Goal: Transaction & Acquisition: Purchase product/service

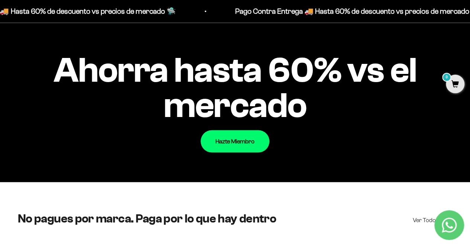
scroll to position [669, 0]
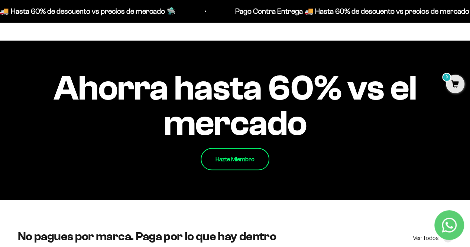
click at [228, 156] on link "Hazte Miembro" at bounding box center [235, 159] width 69 height 22
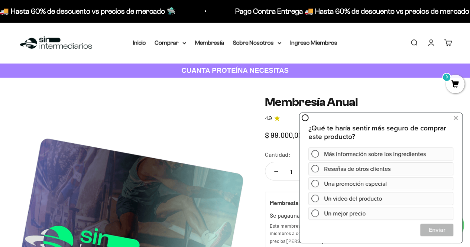
click at [48, 40] on img at bounding box center [56, 43] width 76 height 16
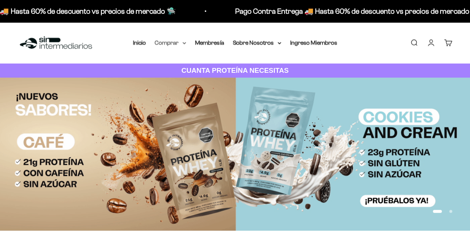
click at [166, 44] on summary "Comprar" at bounding box center [170, 43] width 31 height 10
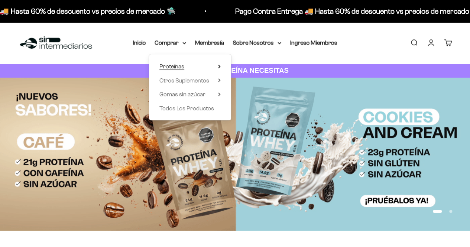
click at [171, 67] on span "Proteínas" at bounding box center [171, 66] width 25 height 6
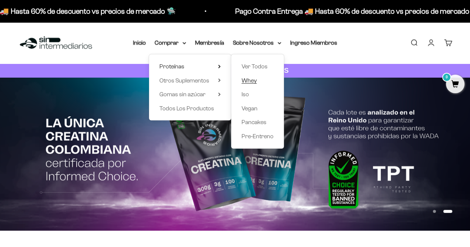
click at [249, 76] on span "Whey" at bounding box center [249, 81] width 15 height 10
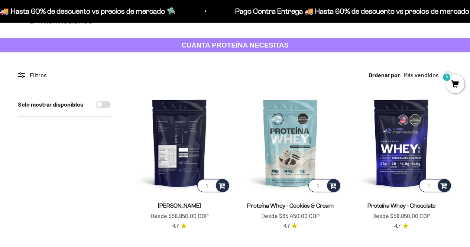
scroll to position [37, 0]
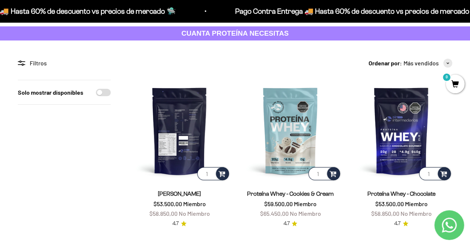
click at [190, 135] on img at bounding box center [180, 131] width 102 height 102
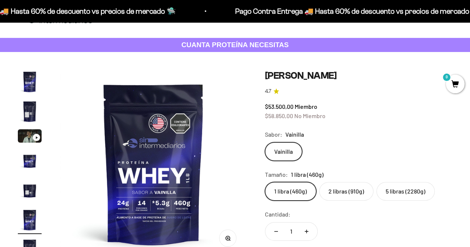
scroll to position [37, 0]
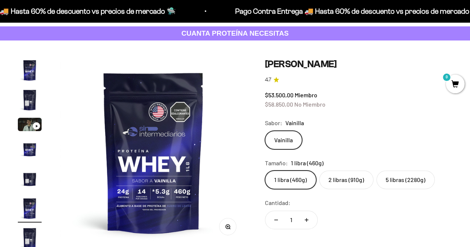
click at [333, 181] on label "2 libras (910g)" at bounding box center [346, 180] width 54 height 19
click at [265, 171] on input "2 libras (910g)" at bounding box center [265, 170] width 0 height 0
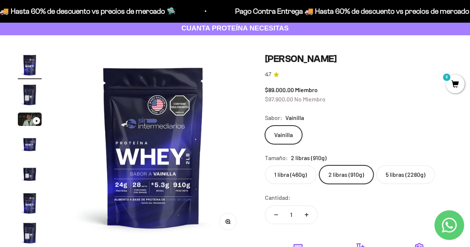
scroll to position [37, 0]
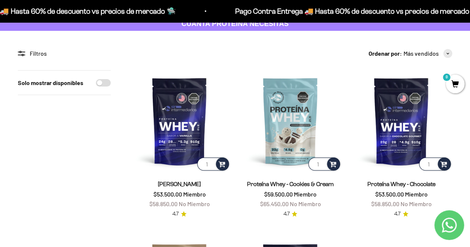
scroll to position [37, 0]
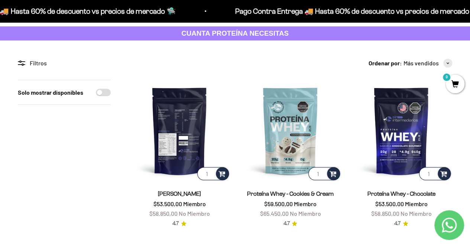
click at [188, 150] on img at bounding box center [180, 131] width 102 height 102
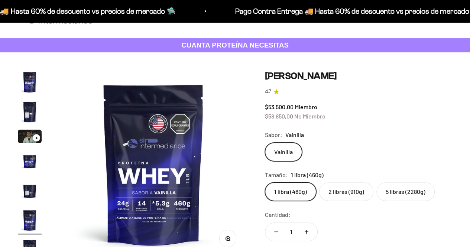
scroll to position [37, 0]
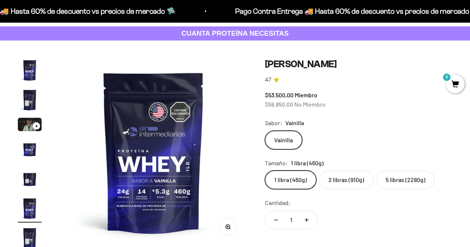
click at [339, 179] on label "2 libras (910g)" at bounding box center [346, 180] width 54 height 19
click at [265, 171] on input "2 libras (910g)" at bounding box center [265, 170] width 0 height 0
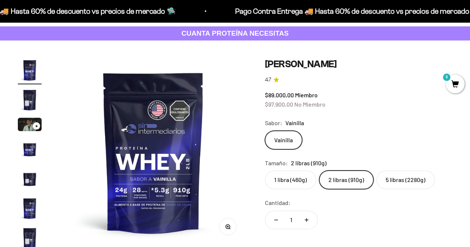
click at [292, 177] on label "1 libra (460g)" at bounding box center [290, 180] width 51 height 19
click at [265, 171] on input "1 libra (460g)" at bounding box center [265, 170] width 0 height 0
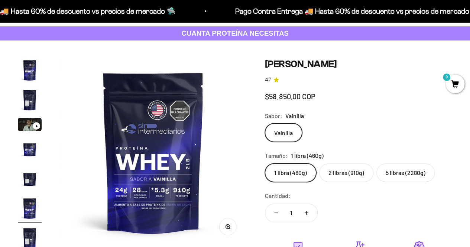
scroll to position [0, 959]
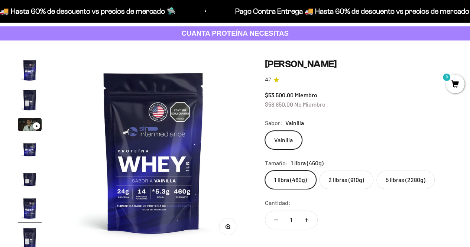
click at [326, 177] on label "2 libras (910g)" at bounding box center [346, 180] width 54 height 19
click at [265, 171] on input "2 libras (910g)" at bounding box center [265, 170] width 0 height 0
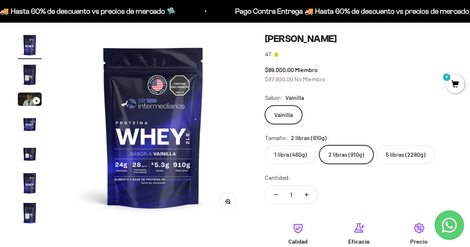
scroll to position [74, 0]
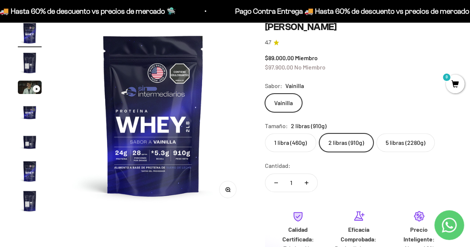
click at [280, 138] on label "1 libra (460g)" at bounding box center [290, 142] width 51 height 19
click at [265, 133] on input "1 libra (460g)" at bounding box center [265, 133] width 0 height 0
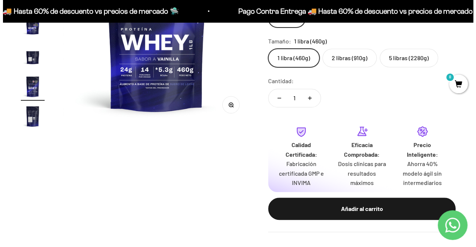
scroll to position [223, 0]
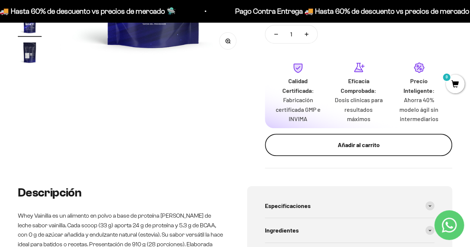
click at [305, 155] on button "Añadir al carrito" at bounding box center [358, 145] width 187 height 22
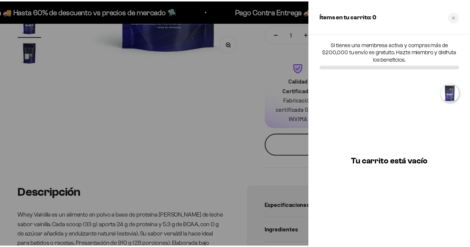
scroll to position [0, 975]
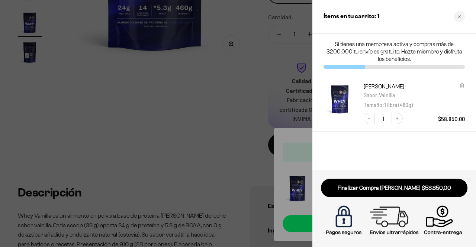
click at [197, 137] on div at bounding box center [238, 123] width 476 height 247
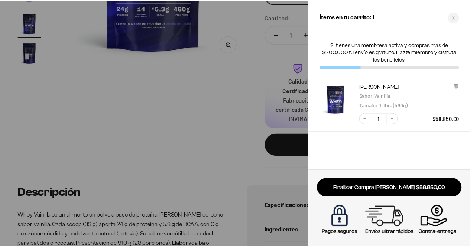
scroll to position [0, 959]
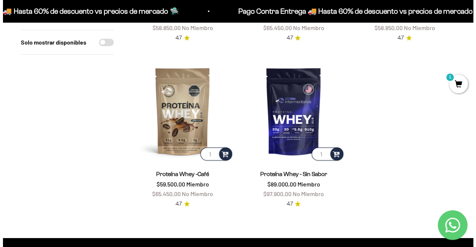
scroll to position [111, 0]
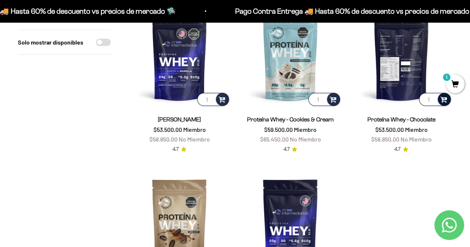
click at [442, 101] on span at bounding box center [443, 99] width 7 height 9
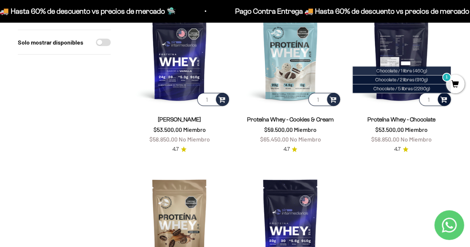
click at [406, 69] on span "Chocolate / 1 libra (460g)" at bounding box center [401, 71] width 51 height 6
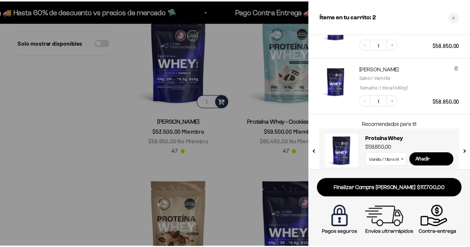
scroll to position [37, 0]
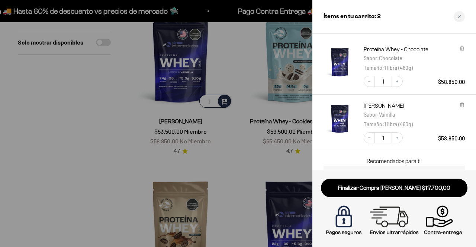
click at [98, 123] on div at bounding box center [238, 123] width 476 height 247
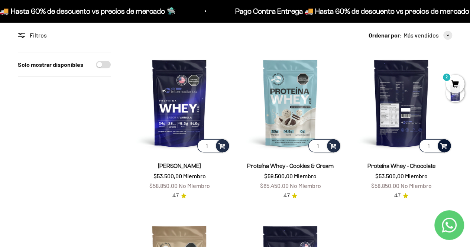
scroll to position [0, 0]
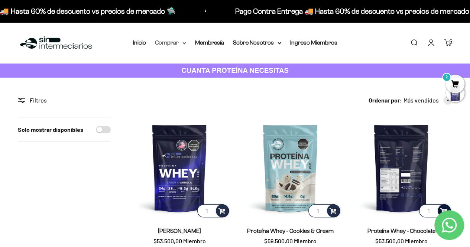
click at [179, 45] on summary "Comprar" at bounding box center [170, 43] width 31 height 10
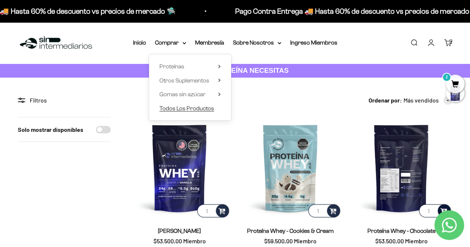
click at [184, 107] on span "Todos Los Productos" at bounding box center [186, 108] width 55 height 6
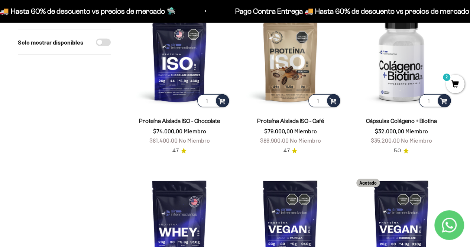
scroll to position [1263, 0]
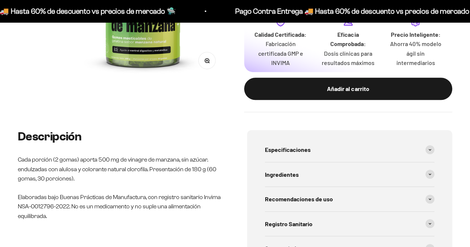
scroll to position [223, 0]
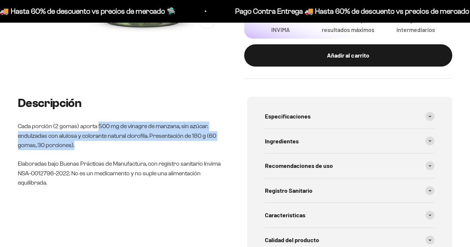
drag, startPoint x: 98, startPoint y: 125, endPoint x: 113, endPoint y: 147, distance: 26.3
click at [113, 147] on p "Cada porción (2 gomas) aporta 500 mg de vinagre de manzana, sin azúcar. endulza…" at bounding box center [120, 136] width 205 height 29
click at [276, 114] on span "Especificaciones" at bounding box center [288, 116] width 46 height 10
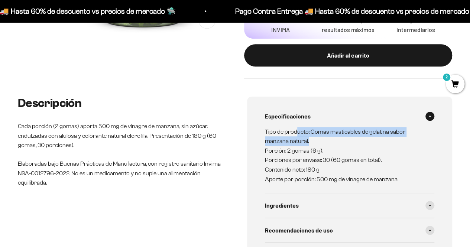
drag, startPoint x: 296, startPoint y: 132, endPoint x: 308, endPoint y: 141, distance: 14.8
click at [308, 141] on p "Tipo de producto: Gomas masticables de gelatina sabor manzana natural. Porción:…" at bounding box center [345, 155] width 161 height 57
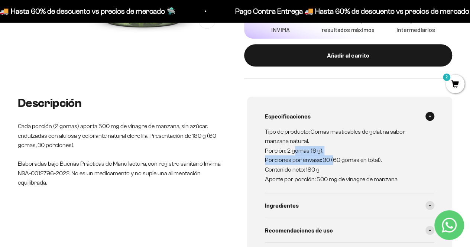
drag, startPoint x: 295, startPoint y: 151, endPoint x: 331, endPoint y: 159, distance: 36.1
click at [331, 158] on p "Tipo de producto: Gomas masticables de gelatina sabor manzana natural. Porción:…" at bounding box center [345, 155] width 161 height 57
click at [317, 169] on p "Tipo de producto: Gomas masticables de gelatina sabor manzana natural. Porción:…" at bounding box center [345, 155] width 161 height 57
click at [285, 213] on div "Ingredientes" at bounding box center [350, 205] width 170 height 25
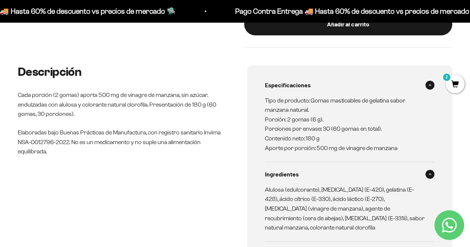
scroll to position [297, 0]
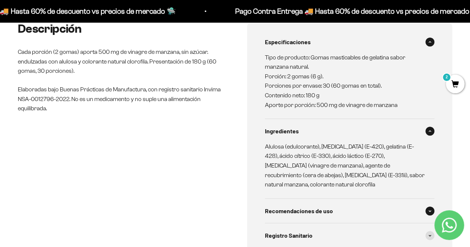
click at [297, 207] on div "Recomendaciones de uso" at bounding box center [350, 211] width 170 height 25
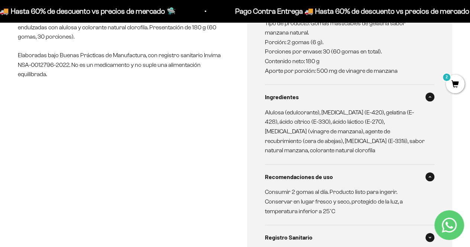
scroll to position [372, 0]
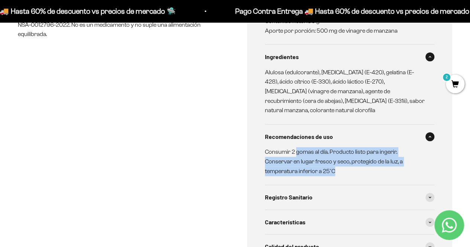
drag, startPoint x: 296, startPoint y: 144, endPoint x: 347, endPoint y: 158, distance: 52.7
click at [347, 158] on p "Consumir 2 gomas al día. Producto listo para ingerir. Conservar en lugar fresco…" at bounding box center [345, 161] width 161 height 29
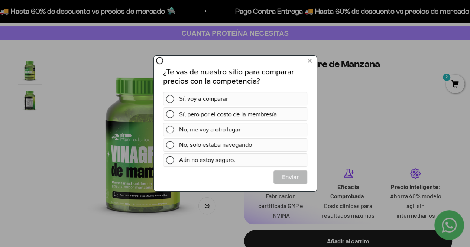
scroll to position [0, 0]
click at [202, 113] on div "Sí, pero por el costo de la membresía" at bounding box center [241, 113] width 125 height 13
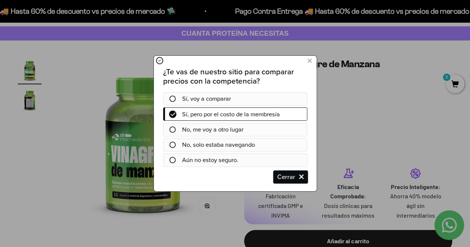
click at [281, 176] on span "Cerrar" at bounding box center [290, 177] width 33 height 13
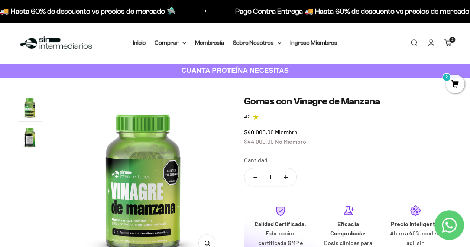
click at [39, 45] on img at bounding box center [56, 43] width 76 height 16
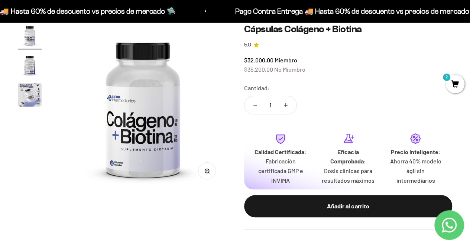
scroll to position [74, 0]
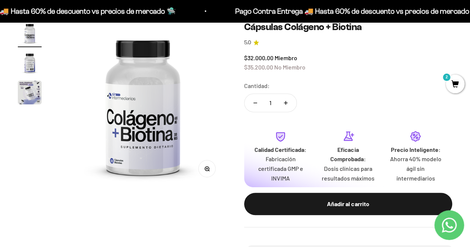
click at [30, 65] on img "Ir al artículo 2" at bounding box center [30, 63] width 24 height 24
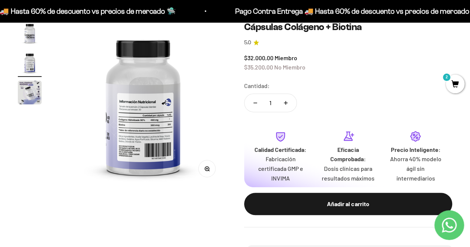
click at [33, 85] on img "Ir al artículo 3" at bounding box center [30, 93] width 24 height 24
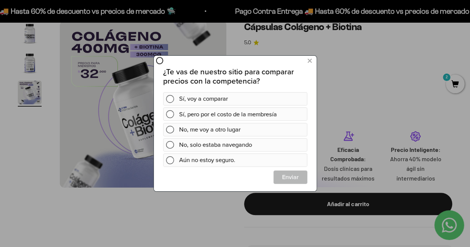
scroll to position [0, 0]
click at [309, 63] on icon at bounding box center [309, 61] width 4 height 10
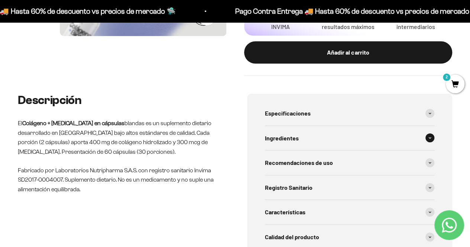
scroll to position [223, 0]
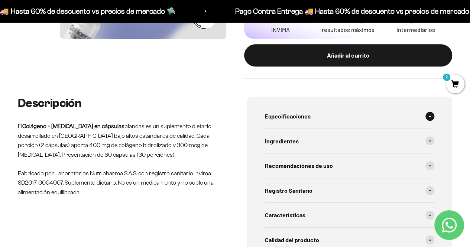
click at [300, 111] on span "Especificaciones" at bounding box center [288, 116] width 46 height 10
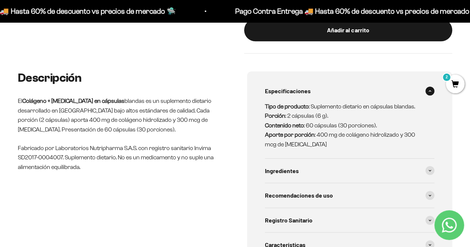
scroll to position [260, 0]
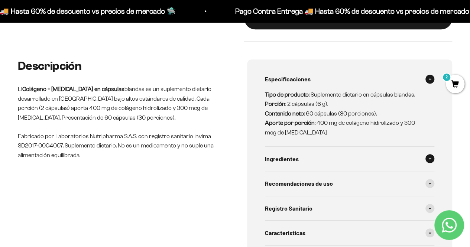
click at [307, 156] on div "Ingredientes" at bounding box center [350, 159] width 170 height 25
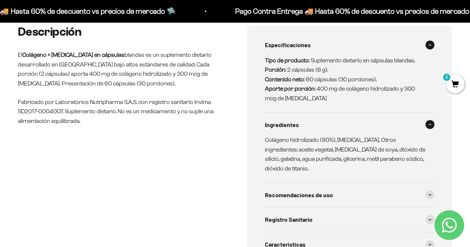
scroll to position [334, 0]
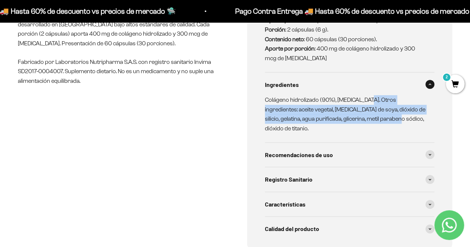
drag, startPoint x: 365, startPoint y: 101, endPoint x: 381, endPoint y: 119, distance: 23.7
click at [381, 119] on p "Colágeno hidrolizado (90%), biotina. Otros ingredientes: aceite vegetal, leciti…" at bounding box center [345, 114] width 161 height 38
click at [370, 117] on p "Colágeno hidrolizado (90%), biotina. Otros ingredientes: aceite vegetal, leciti…" at bounding box center [345, 114] width 161 height 38
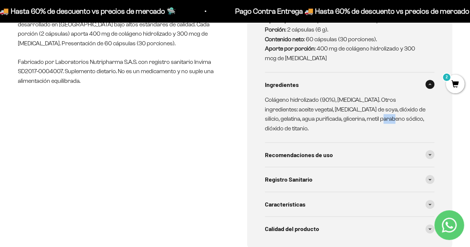
drag, startPoint x: 367, startPoint y: 114, endPoint x: 376, endPoint y: 119, distance: 10.0
click at [376, 119] on p "Colágeno hidrolizado (90%), biotina. Otros ingredientes: aceite vegetal, leciti…" at bounding box center [345, 114] width 161 height 38
click at [343, 144] on div "Recomendaciones de uso" at bounding box center [350, 155] width 170 height 25
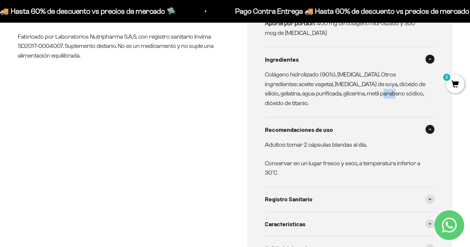
scroll to position [372, 0]
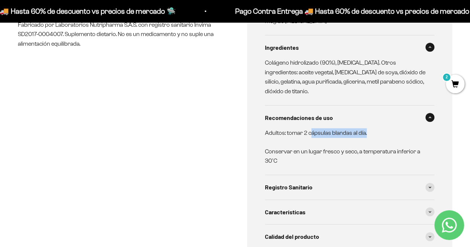
drag, startPoint x: 312, startPoint y: 121, endPoint x: 367, endPoint y: 124, distance: 55.1
click at [367, 128] on p "Adultos: tomar 2 cápsulas blandas al día." at bounding box center [345, 133] width 161 height 10
click at [288, 182] on span "Registro Sanitario" at bounding box center [289, 187] width 48 height 10
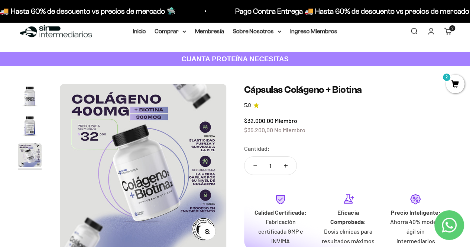
scroll to position [0, 0]
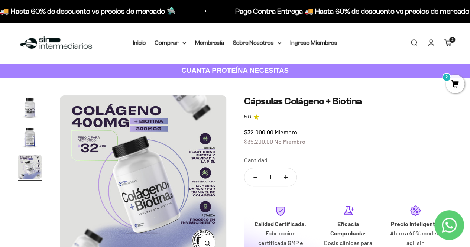
click at [212, 71] on strong "CUANTA PROTEÍNA NECESITAS" at bounding box center [234, 71] width 107 height 8
click at [85, 43] on img at bounding box center [56, 43] width 76 height 16
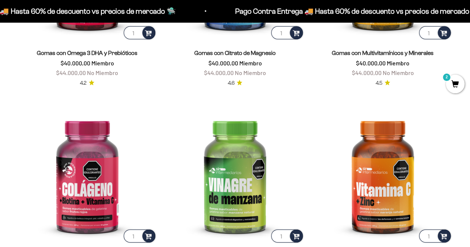
scroll to position [1128, 0]
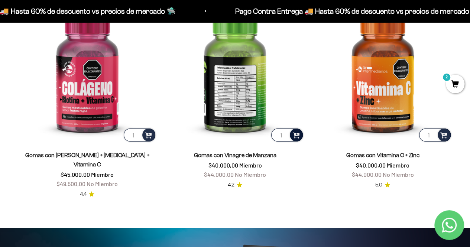
click at [294, 137] on span at bounding box center [295, 134] width 7 height 9
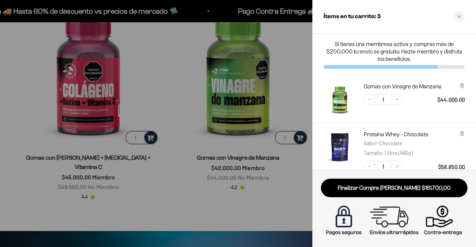
scroll to position [1136, 0]
drag, startPoint x: 367, startPoint y: 42, endPoint x: 411, endPoint y: 58, distance: 47.5
click at [411, 58] on p "Si tienes una membresa activa y compras más de $200,000 tu envío es gratuito. H…" at bounding box center [393, 52] width 141 height 22
click at [418, 61] on p "Si tienes una membresa activa y compras más de $200,000 tu envío es gratuito. H…" at bounding box center [393, 52] width 141 height 22
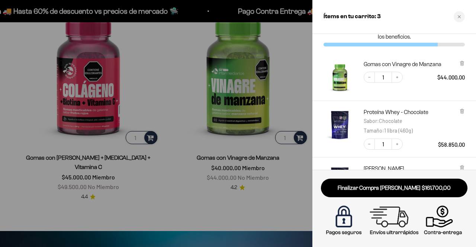
scroll to position [37, 0]
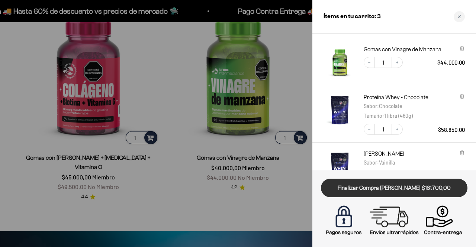
click at [365, 185] on link "Finalizar Compra [PERSON_NAME] $161.700,00" at bounding box center [394, 188] width 146 height 19
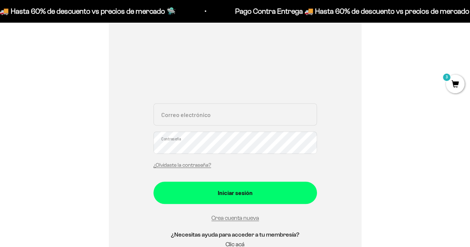
scroll to position [111, 0]
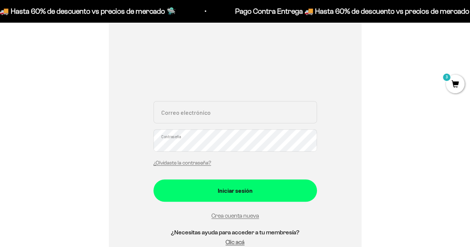
click at [200, 125] on div "Correo electrónico Contraseña ¿Olvidaste la contraseña?" at bounding box center [235, 135] width 164 height 69
click at [200, 119] on input "Correo electrónico" at bounding box center [235, 112] width 164 height 22
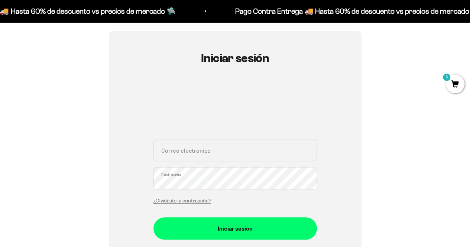
scroll to position [0, 0]
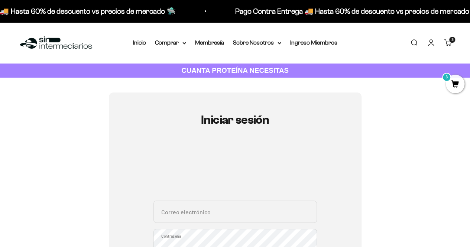
click at [188, 217] on input "Correo electrónico" at bounding box center [235, 212] width 164 height 22
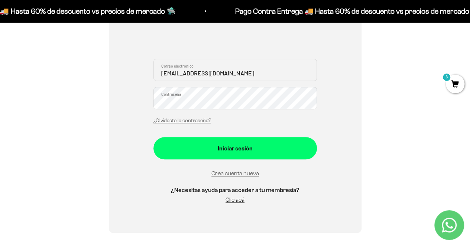
scroll to position [149, 0]
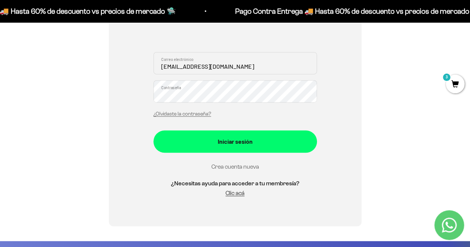
type input "[EMAIL_ADDRESS][DOMAIN_NAME]"
click at [226, 165] on link "Crea cuenta nueva" at bounding box center [235, 167] width 48 height 6
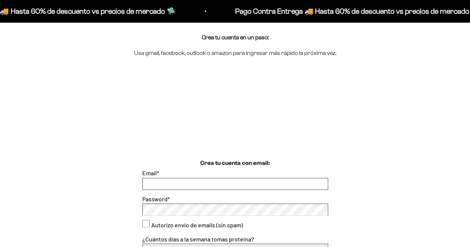
scroll to position [111, 0]
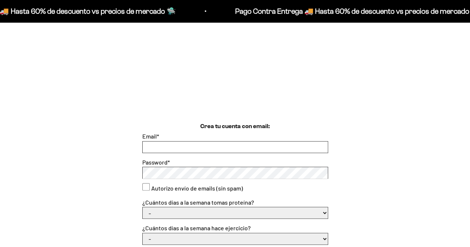
click at [179, 139] on div "Email *" at bounding box center [235, 143] width 186 height 22
click at [177, 146] on input "Email *" at bounding box center [235, 147] width 185 height 11
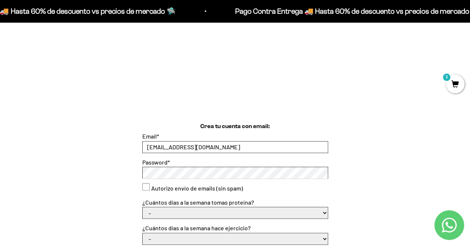
type input "[EMAIL_ADDRESS][DOMAIN_NAME]"
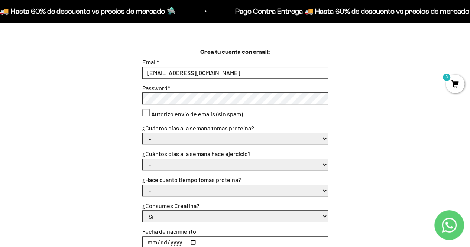
click at [147, 112] on consent"] "Autorizo envío de emails (sin spam)" at bounding box center [145, 112] width 7 height 7
checkbox consent"] "true"
click at [181, 141] on select "- 1 o 2 3 a 5 6 o 7" at bounding box center [235, 138] width 185 height 11
select select "6 o 7"
click at [143, 133] on select "- 1 o 2 3 a 5 6 o 7" at bounding box center [235, 138] width 185 height 11
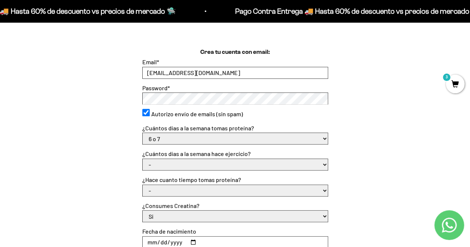
click at [173, 159] on select "- No hago 1 a 2 días 3 a 5 días 6 o 7 días" at bounding box center [235, 164] width 185 height 11
select select "6 o 7 días"
click at [143, 159] on select "- No hago 1 a 2 días 3 a 5 días 6 o 7 días" at bounding box center [235, 164] width 185 height 11
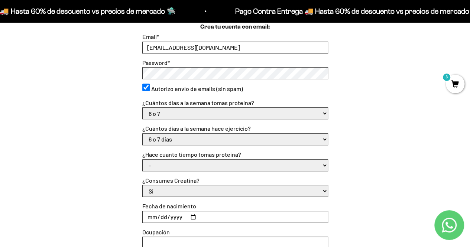
scroll to position [223, 0]
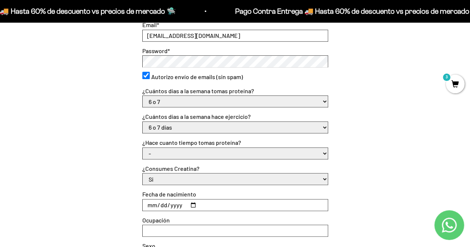
click at [190, 157] on select "- Apenas estoy empezando Menos de 6 meses Más de 6 meses Hace más de un año" at bounding box center [235, 153] width 185 height 11
select select "Más de 6 meses"
click at [143, 148] on select "- Apenas estoy empezando Menos de 6 meses Más de 6 meses Hace más de un año" at bounding box center [235, 153] width 185 height 11
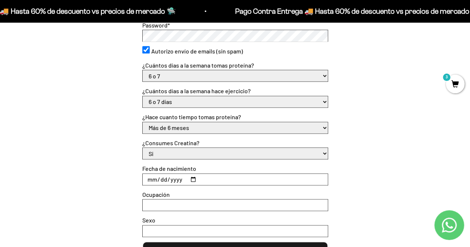
scroll to position [260, 0]
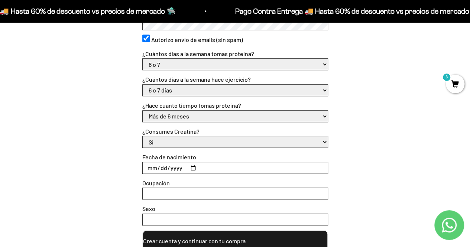
click at [152, 168] on input "Fecha de nacimiento" at bounding box center [235, 167] width 185 height 11
click at [191, 171] on input "Fecha de nacimiento" at bounding box center [235, 167] width 185 height 11
type input "1996-04-05"
click at [168, 192] on input "Ocupación" at bounding box center [235, 193] width 185 height 11
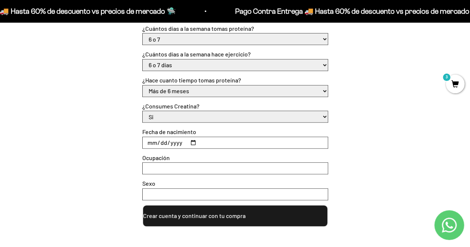
scroll to position [297, 0]
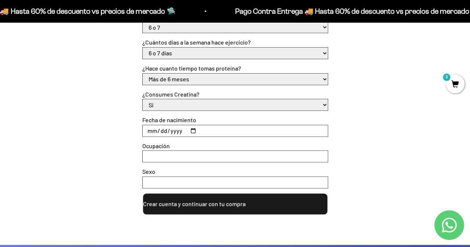
click at [172, 201] on button "Crear cuenta y continuar con tu compra" at bounding box center [235, 204] width 186 height 22
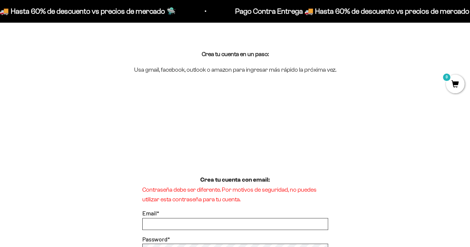
scroll to position [74, 0]
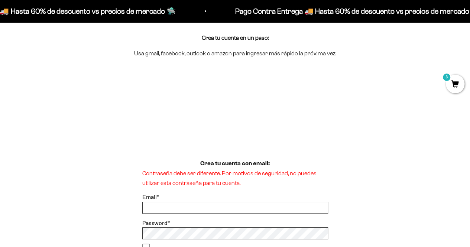
click at [189, 209] on input "Email *" at bounding box center [235, 207] width 185 height 11
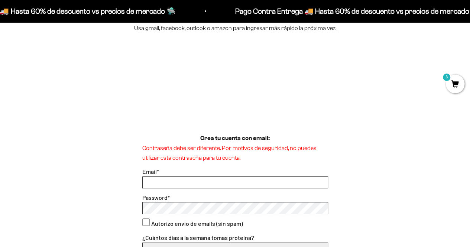
scroll to position [111, 0]
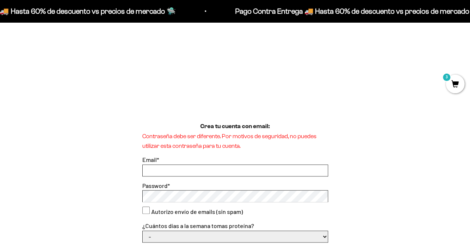
click at [195, 171] on input "Email *" at bounding box center [235, 170] width 185 height 11
type input "lauraagudelofd@gmail.com"
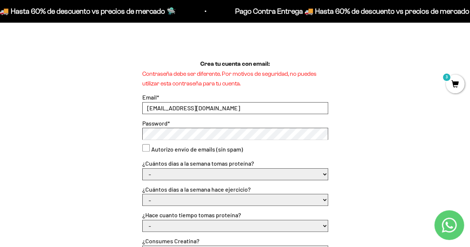
scroll to position [186, 0]
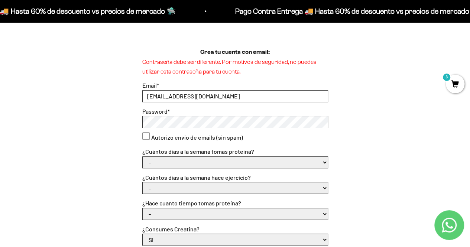
click at [143, 142] on div at bounding box center [145, 137] width 7 height 10
click at [144, 135] on consent"] "Autorizo envío de emails (sin spam)" at bounding box center [145, 135] width 7 height 7
checkbox consent"] "true"
click at [158, 161] on select "- 1 o 2 3 a 5 6 o 7" at bounding box center [235, 162] width 185 height 11
select select "6 o 7"
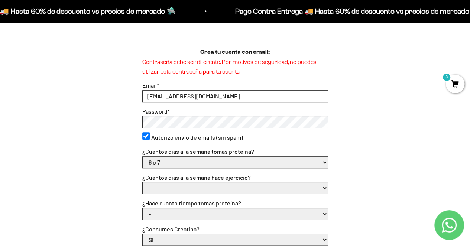
click at [143, 157] on select "- 1 o 2 3 a 5 6 o 7" at bounding box center [235, 162] width 185 height 11
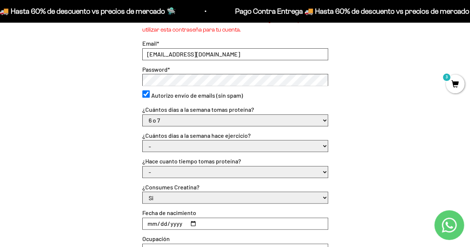
scroll to position [260, 0]
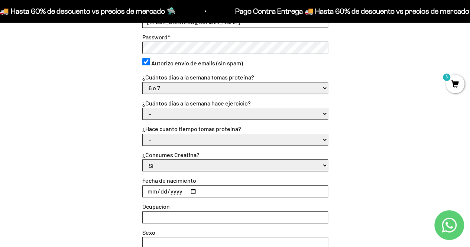
click at [161, 130] on label "¿Hace cuanto tiempo tomas proteína?" at bounding box center [191, 128] width 99 height 7
click at [162, 122] on form "Contraseña debe ser diferente. Por motivos de seguridad, no puedes utilizar est…" at bounding box center [235, 129] width 186 height 293
click at [163, 113] on select "- No hago 1 a 2 días 3 a 5 días 6 o 7 días" at bounding box center [235, 113] width 185 height 11
select select "6 o 7 días"
click at [143, 108] on select "- No hago 1 a 2 días 3 a 5 días 6 o 7 días" at bounding box center [235, 113] width 185 height 11
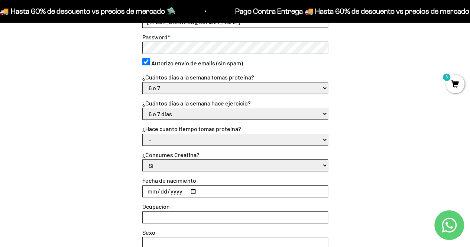
click at [167, 152] on label "¿Consumes Creatina?" at bounding box center [170, 154] width 57 height 7
click at [162, 143] on select "- Apenas estoy empezando Menos de 6 meses Más de 6 meses Hace más de un año" at bounding box center [235, 139] width 185 height 11
click at [143, 134] on select "- Apenas estoy empezando Menos de 6 meses Más de 6 meses Hace más de un año" at bounding box center [235, 139] width 185 height 11
drag, startPoint x: 159, startPoint y: 140, endPoint x: 155, endPoint y: 145, distance: 5.8
click at [159, 140] on select "- Apenas estoy empezando Menos de 6 meses Más de 6 meses Hace más de un año" at bounding box center [235, 139] width 185 height 11
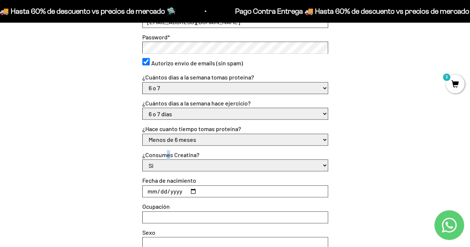
select select "Más de 6 meses"
click at [143, 134] on select "- Apenas estoy empezando Menos de 6 meses Más de 6 meses Hace más de un año" at bounding box center [235, 139] width 185 height 11
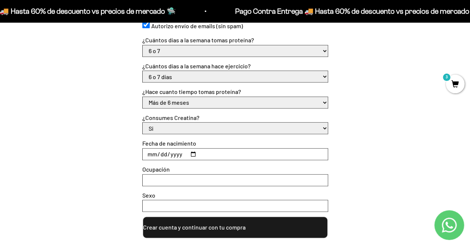
click at [165, 154] on input "Fecha de nacimiento" at bounding box center [235, 154] width 185 height 11
drag, startPoint x: 198, startPoint y: 153, endPoint x: 186, endPoint y: 155, distance: 12.4
click at [197, 153] on input "Fecha de nacimiento" at bounding box center [235, 154] width 185 height 11
drag, startPoint x: 182, startPoint y: 157, endPoint x: 196, endPoint y: 153, distance: 15.2
click at [181, 157] on input "Fecha de nacimiento" at bounding box center [235, 154] width 185 height 11
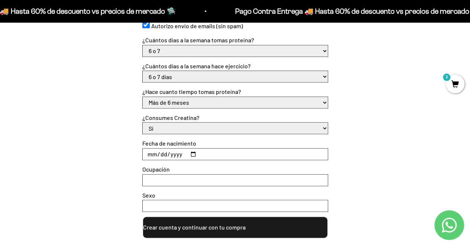
click at [196, 153] on input "Fecha de nacimiento" at bounding box center [235, 154] width 185 height 11
type input "1996-04-05"
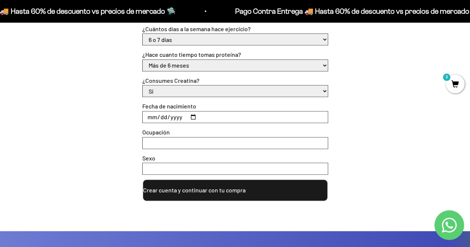
click at [169, 188] on button "Crear cuenta y continuar con tu compra" at bounding box center [235, 190] width 186 height 22
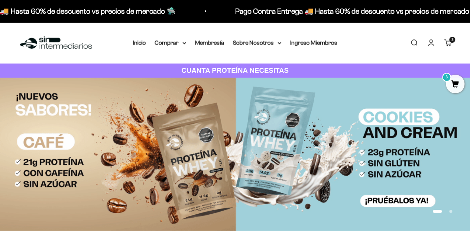
click at [450, 85] on span "3" at bounding box center [455, 84] width 19 height 19
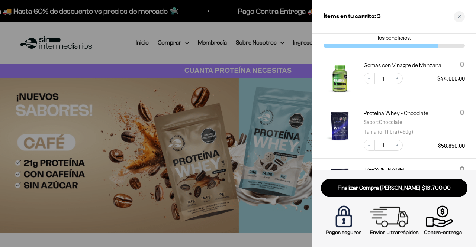
scroll to position [131, 0]
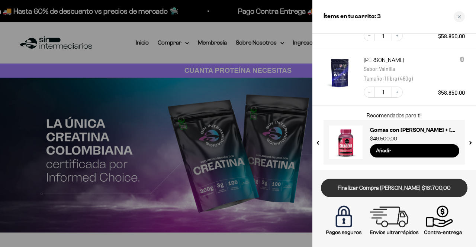
click at [395, 186] on link "Finalizar Compra [PERSON_NAME] $161.700,00" at bounding box center [394, 188] width 146 height 19
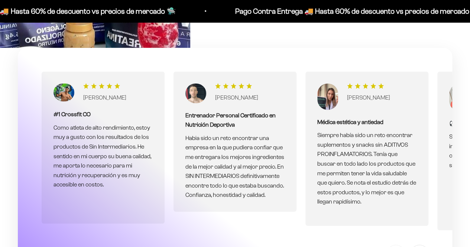
scroll to position [2602, 0]
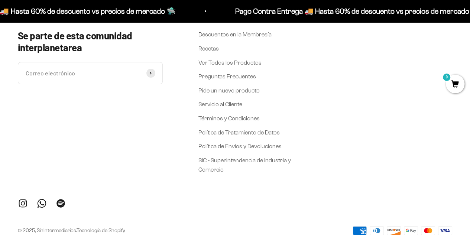
click at [80, 69] on input "Correo electrónico" at bounding box center [90, 73] width 145 height 22
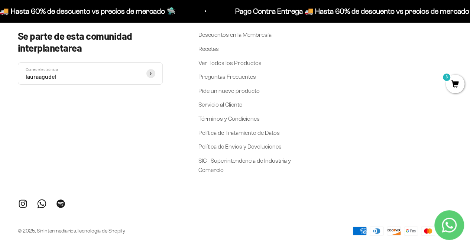
click at [80, 70] on input "lauraagudel" at bounding box center [90, 73] width 145 height 22
click at [80, 74] on input "lauraagudel" at bounding box center [90, 73] width 145 height 22
type input "[EMAIL_ADDRESS][DOMAIN_NAME]"
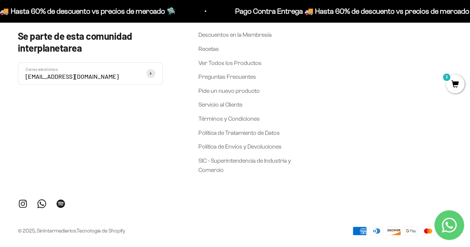
click at [146, 69] on button "Suscribirse" at bounding box center [150, 73] width 9 height 9
click at [149, 75] on button "Suscribirse" at bounding box center [150, 73] width 9 height 9
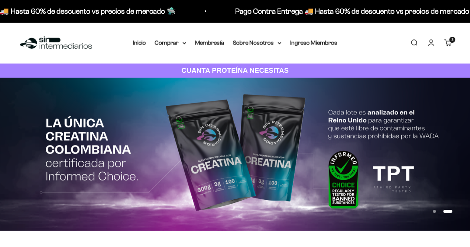
click at [450, 38] on cart-count "3 artículos 3" at bounding box center [452, 40] width 6 height 6
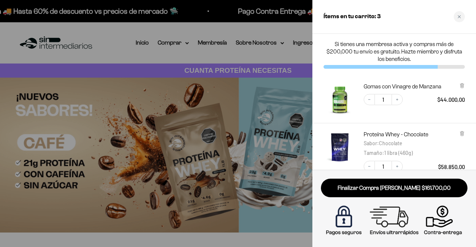
click at [370, 186] on link "Finalizar Compra [PERSON_NAME] $161.700,00" at bounding box center [394, 188] width 146 height 19
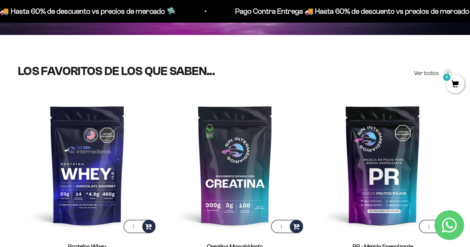
scroll to position [260, 0]
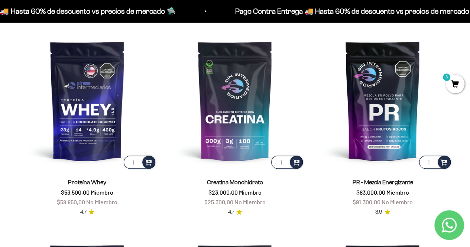
click at [443, 218] on icon "Contact us on WhatsApp" at bounding box center [449, 225] width 15 height 15
click at [450, 228] on icon "Contact us on WhatsApp" at bounding box center [449, 225] width 15 height 15
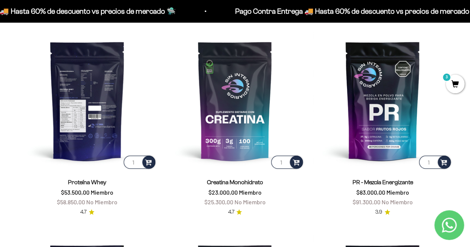
click at [96, 130] on img at bounding box center [87, 100] width 139 height 139
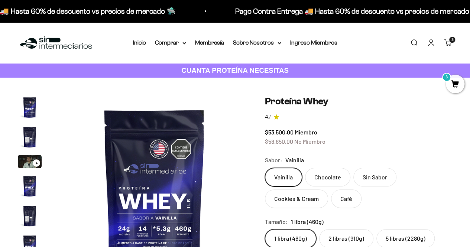
click at [31, 164] on img "Ir al artículo 3" at bounding box center [30, 161] width 24 height 13
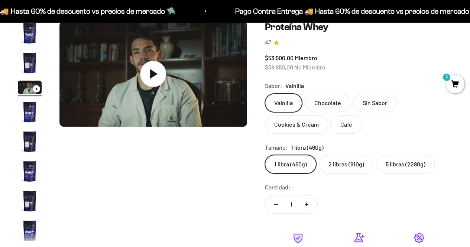
scroll to position [0, 383]
click at [160, 87] on img at bounding box center [154, 74] width 188 height 106
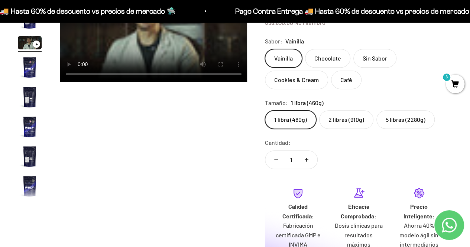
scroll to position [37, 0]
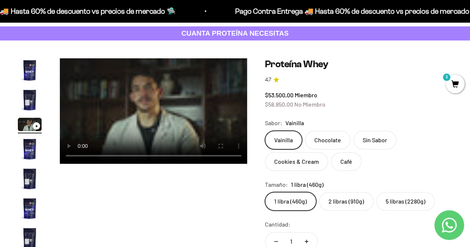
click at [129, 121] on video "Proteína Whey" at bounding box center [154, 111] width 188 height 106
click at [197, 116] on video "Proteína Whey" at bounding box center [154, 111] width 188 height 106
